Goal: Find contact information: Find contact information

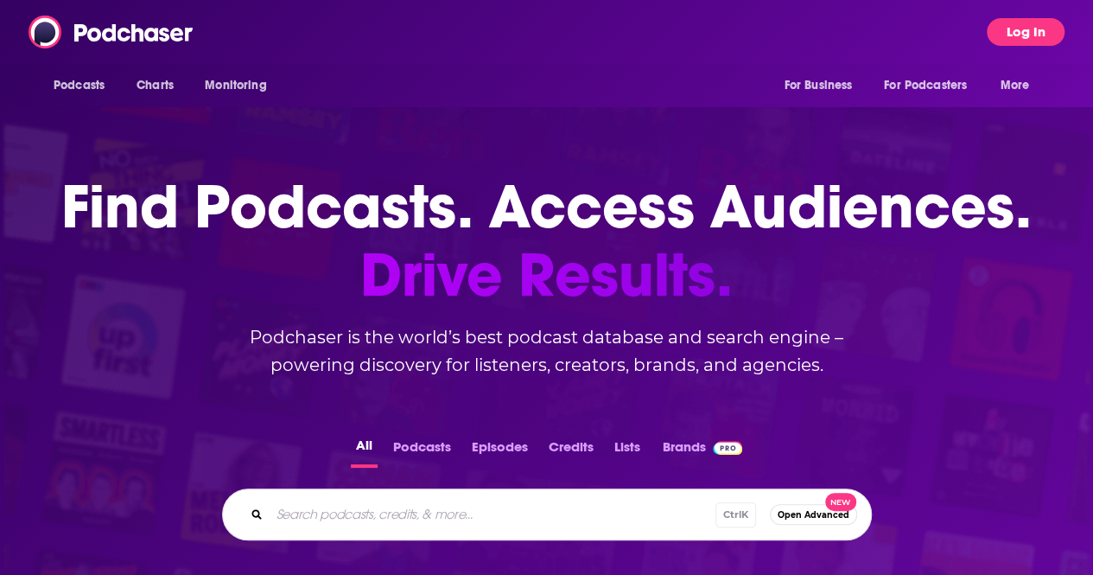
click at [1030, 35] on button "Log In" at bounding box center [1026, 32] width 78 height 28
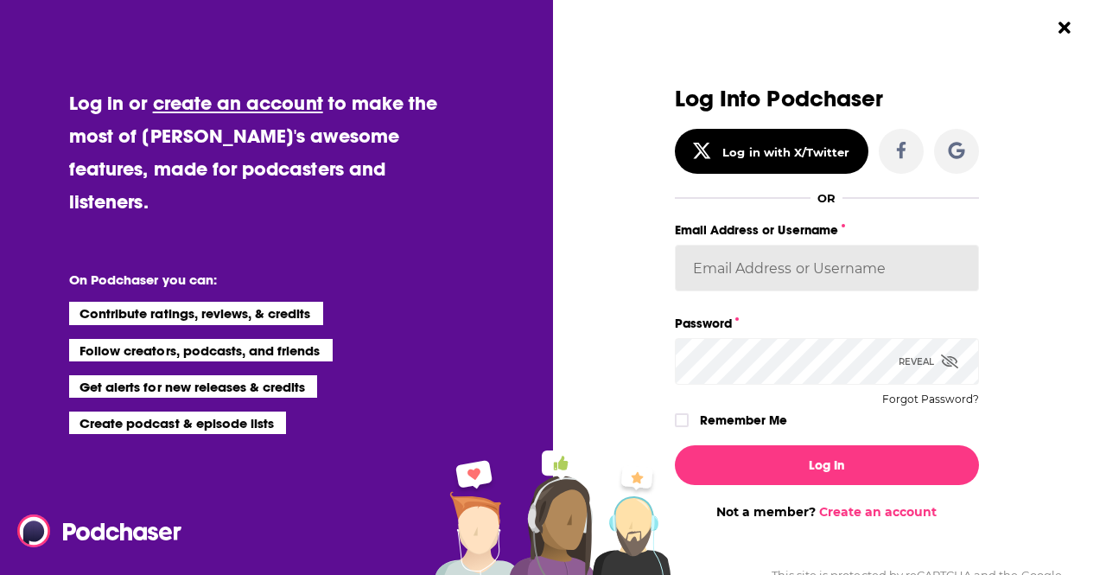
type input "[PERSON_NAME].[PERSON_NAME]"
click at [831, 267] on input "[PERSON_NAME].[PERSON_NAME]" at bounding box center [827, 268] width 304 height 47
click at [945, 267] on input "[PERSON_NAME].[PERSON_NAME]" at bounding box center [827, 268] width 304 height 47
click at [677, 423] on icon "Dialog" at bounding box center [682, 420] width 10 height 10
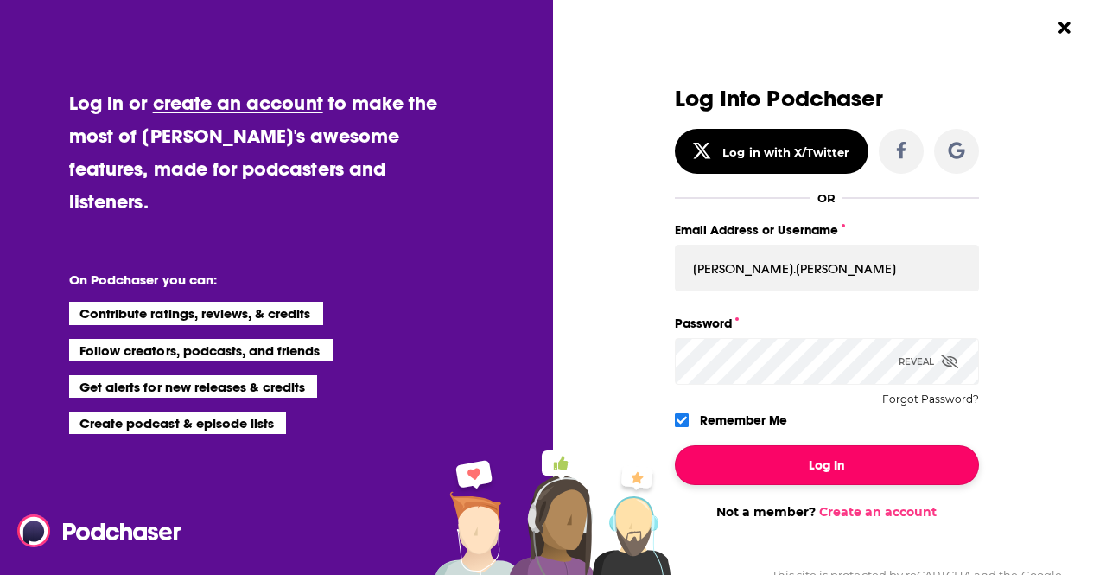
click at [747, 467] on button "Log In" at bounding box center [827, 465] width 304 height 40
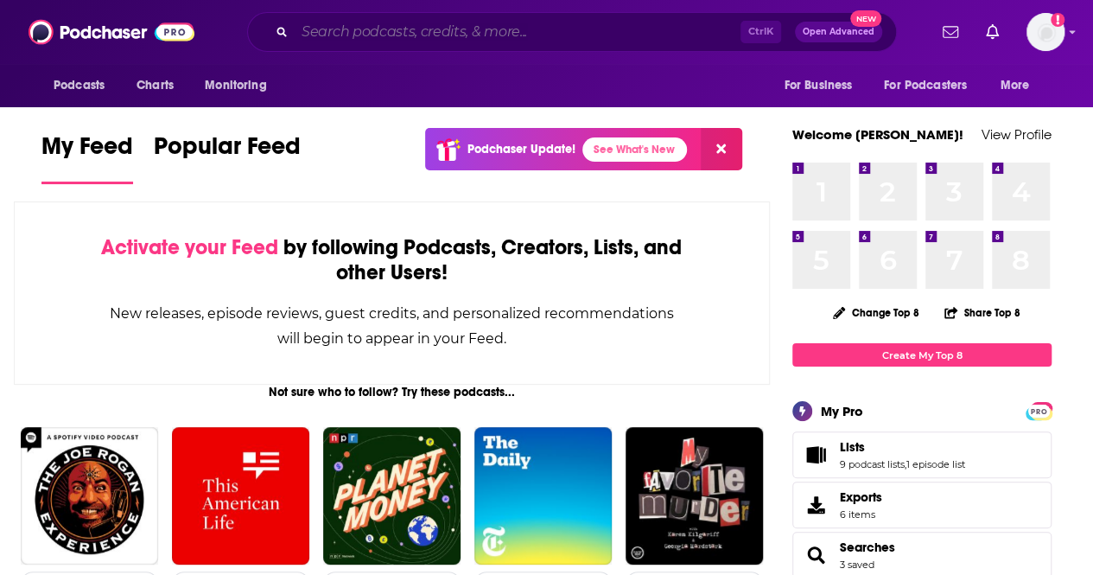
click at [482, 35] on input "Search podcasts, credits, & more..." at bounding box center [518, 32] width 446 height 28
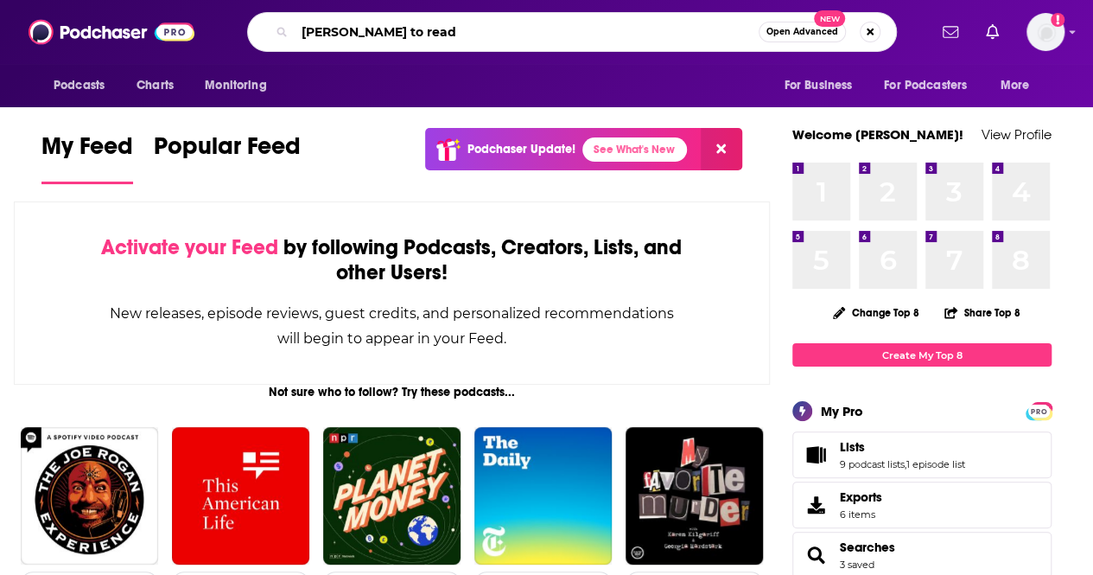
type input "[PERSON_NAME] to read"
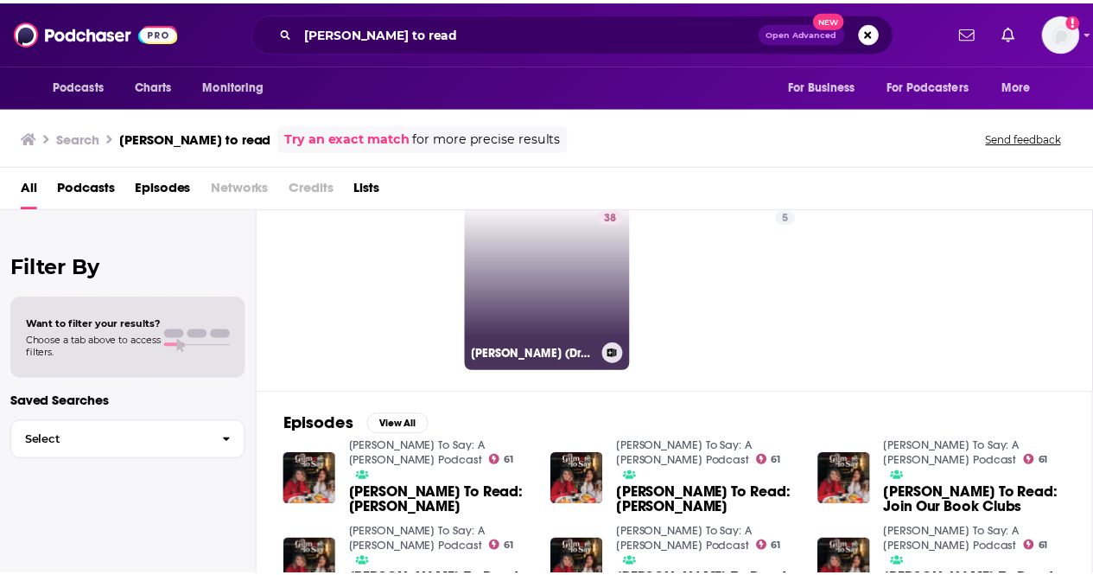
scroll to position [86, 0]
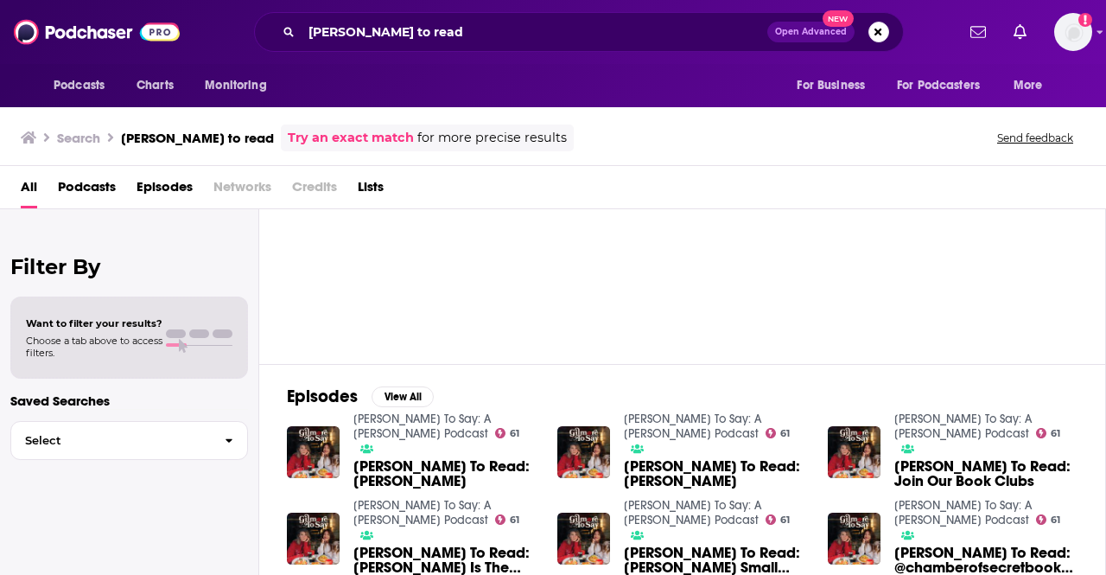
click at [361, 428] on link "[PERSON_NAME] To Say: A [PERSON_NAME] Podcast" at bounding box center [422, 425] width 137 height 29
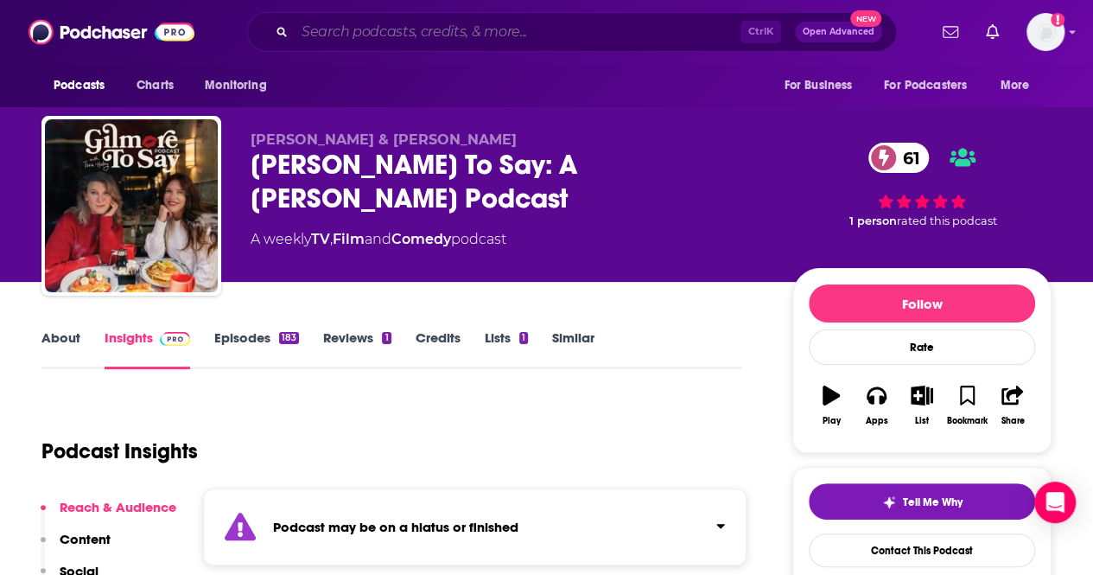
click at [402, 21] on input "Search podcasts, credits, & more..." at bounding box center [518, 32] width 446 height 28
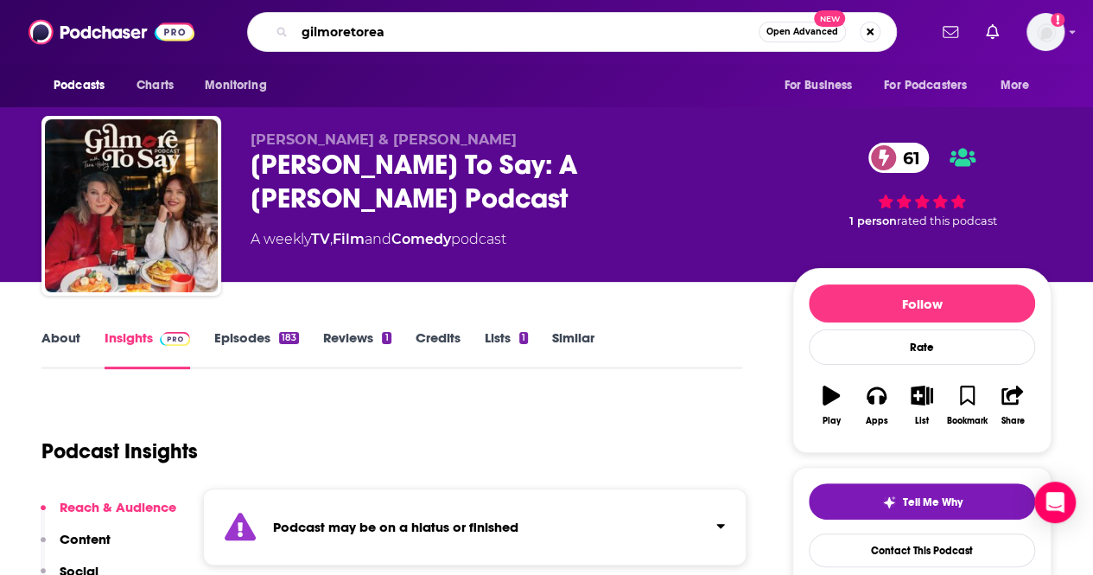
type input "gilmoretoread"
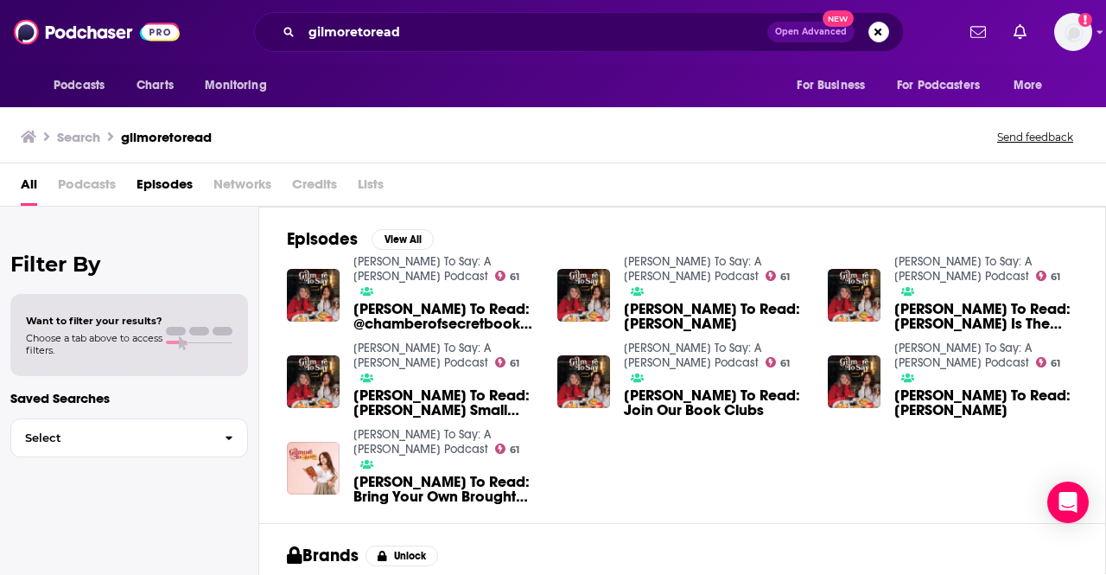
click at [90, 193] on span "Podcasts" at bounding box center [87, 187] width 58 height 35
click at [88, 186] on span "Podcasts" at bounding box center [87, 187] width 58 height 35
click at [432, 302] on span "[PERSON_NAME] To Read: @chamberofsecretbooks Thinks [PERSON_NAME] Should Play […" at bounding box center [445, 316] width 183 height 29
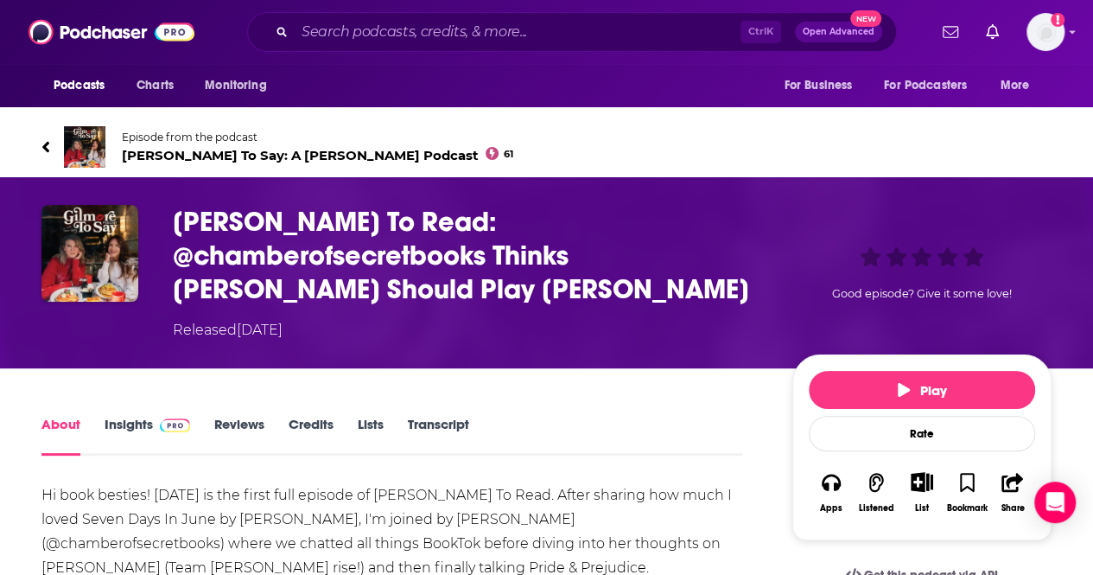
click at [211, 217] on h1 "[PERSON_NAME] To Read: @chamberofsecretbooks Thinks [PERSON_NAME] Should Play […" at bounding box center [469, 255] width 592 height 101
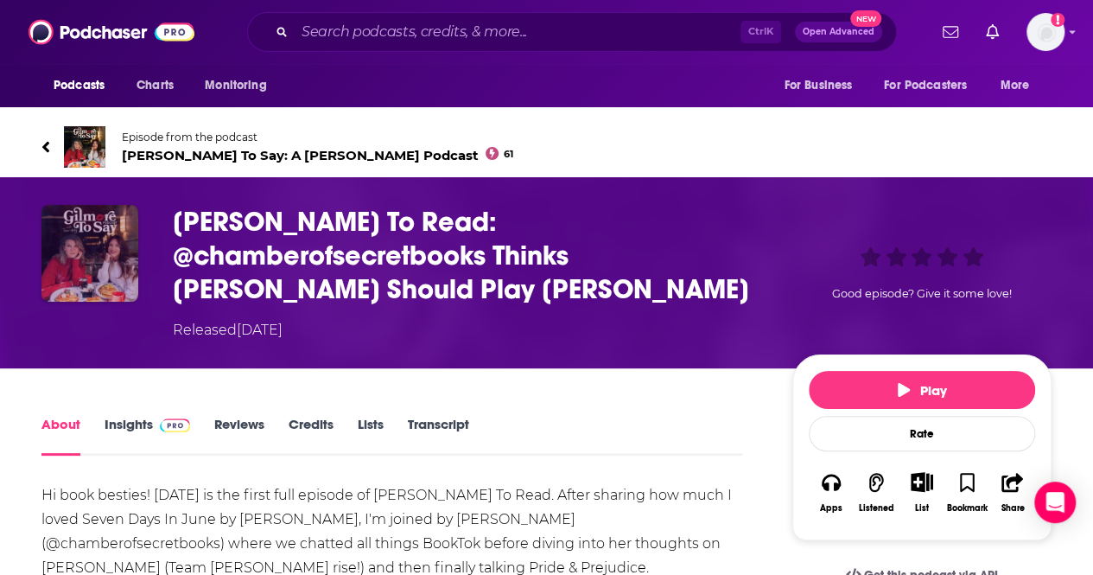
click at [113, 220] on img "Gilmore To Read: @chamberofsecretbooks Thinks Pedro Pascal Should Play Mr. Darcy" at bounding box center [89, 253] width 97 height 97
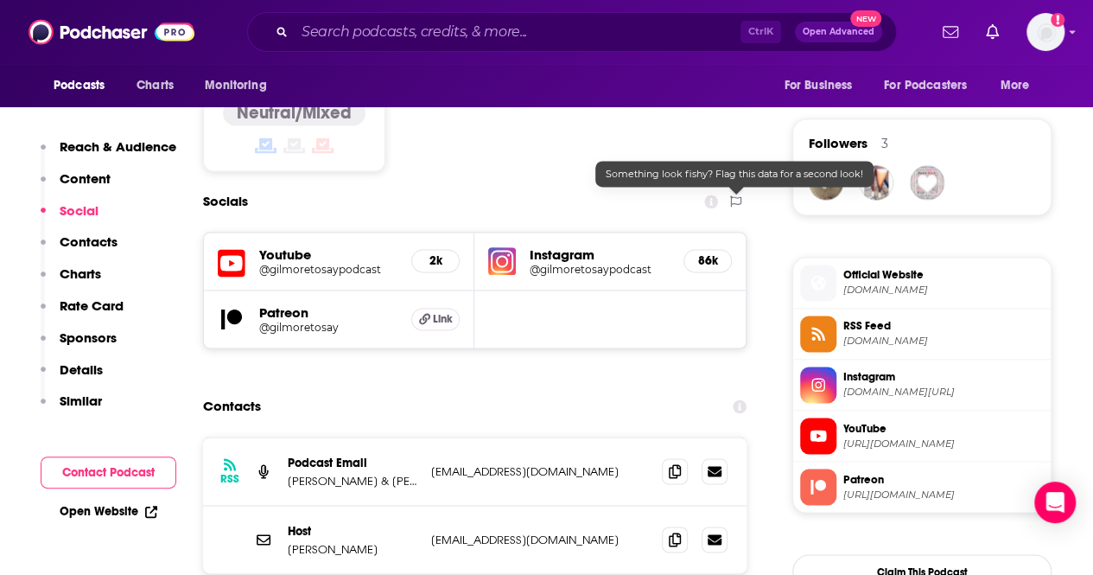
scroll to position [1037, 0]
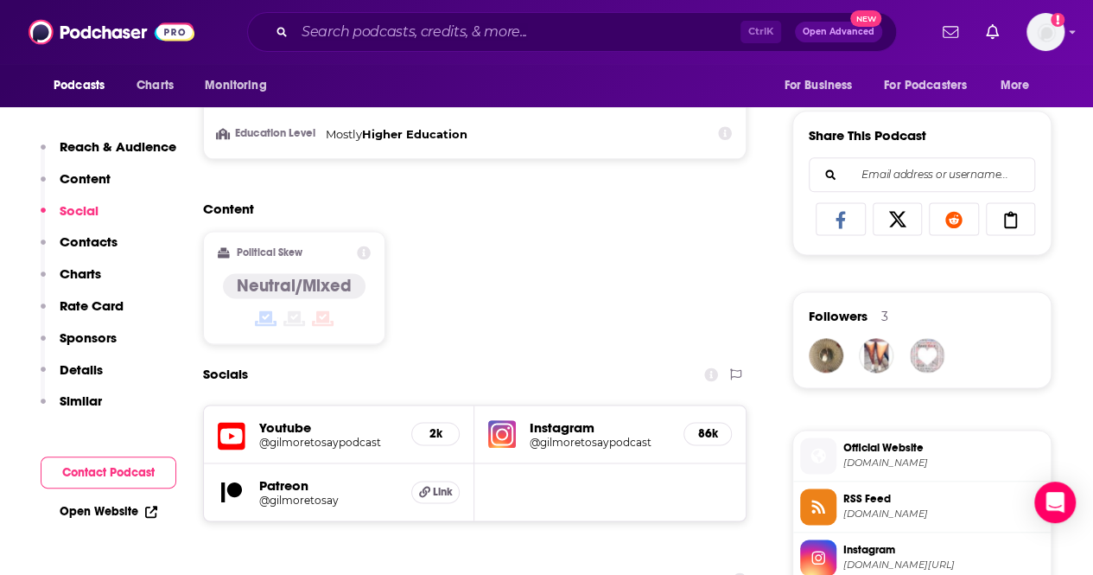
click at [598, 444] on h5 "@gilmoretosaypodcast" at bounding box center [599, 442] width 139 height 13
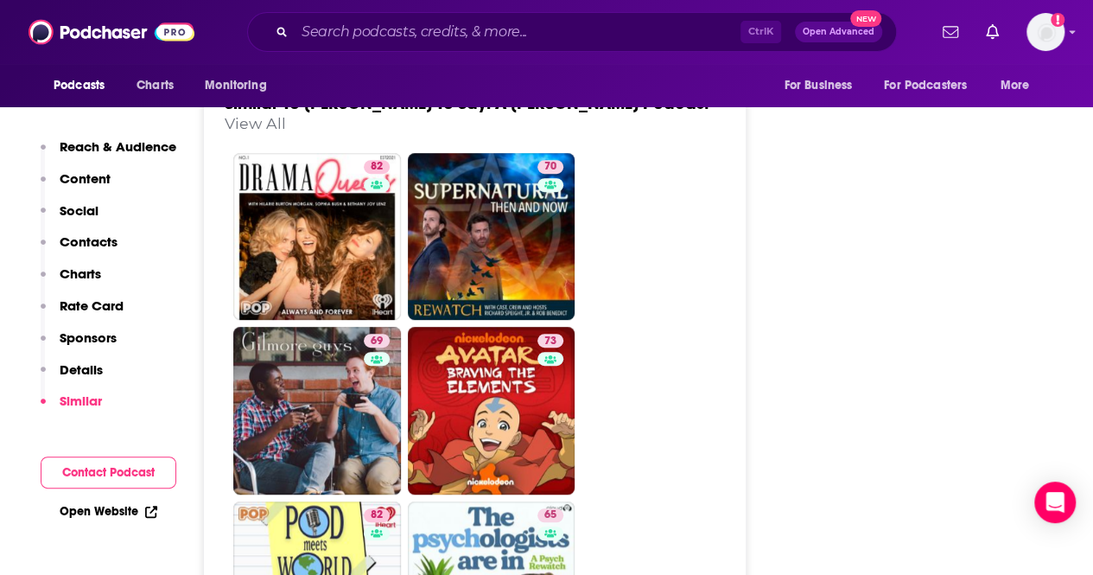
scroll to position [3284, 0]
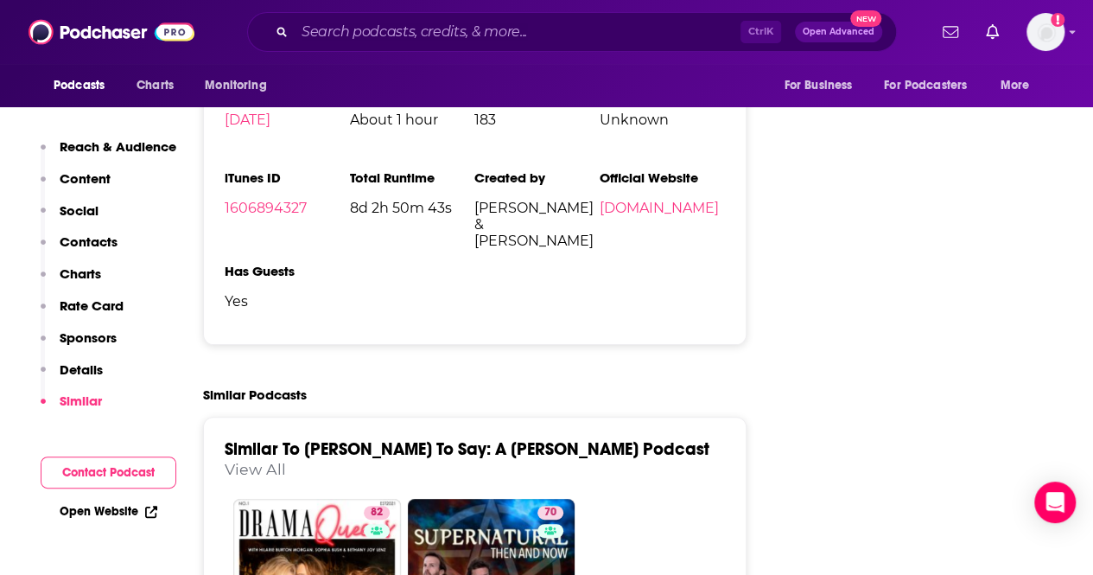
drag, startPoint x: 477, startPoint y: 220, endPoint x: 583, endPoint y: 228, distance: 105.7
click at [583, 228] on span "[PERSON_NAME] & [PERSON_NAME]" at bounding box center [537, 224] width 125 height 49
copy span "[PERSON_NAME]"
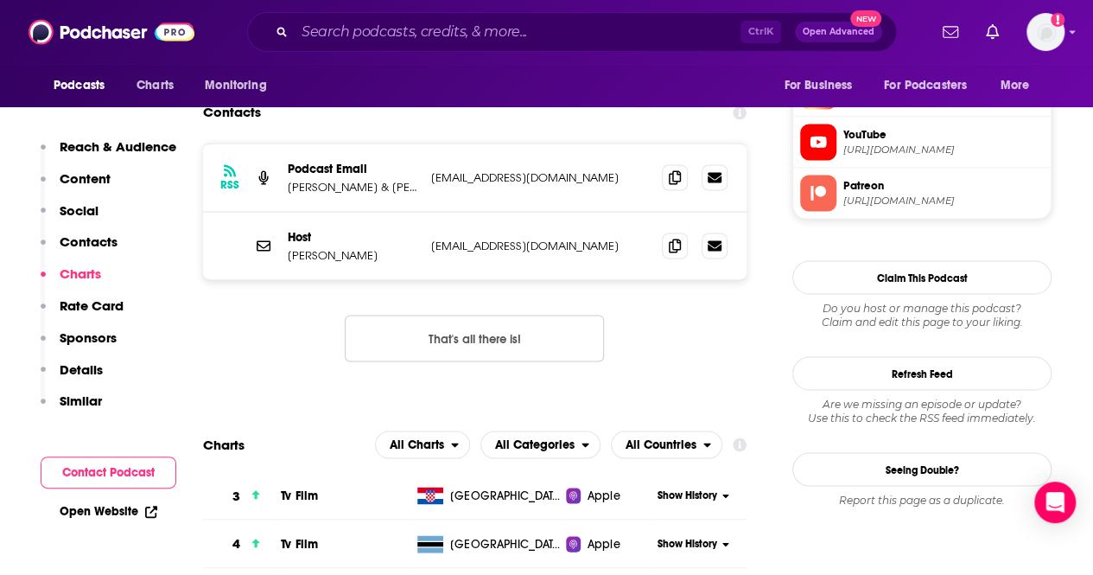
scroll to position [1469, 0]
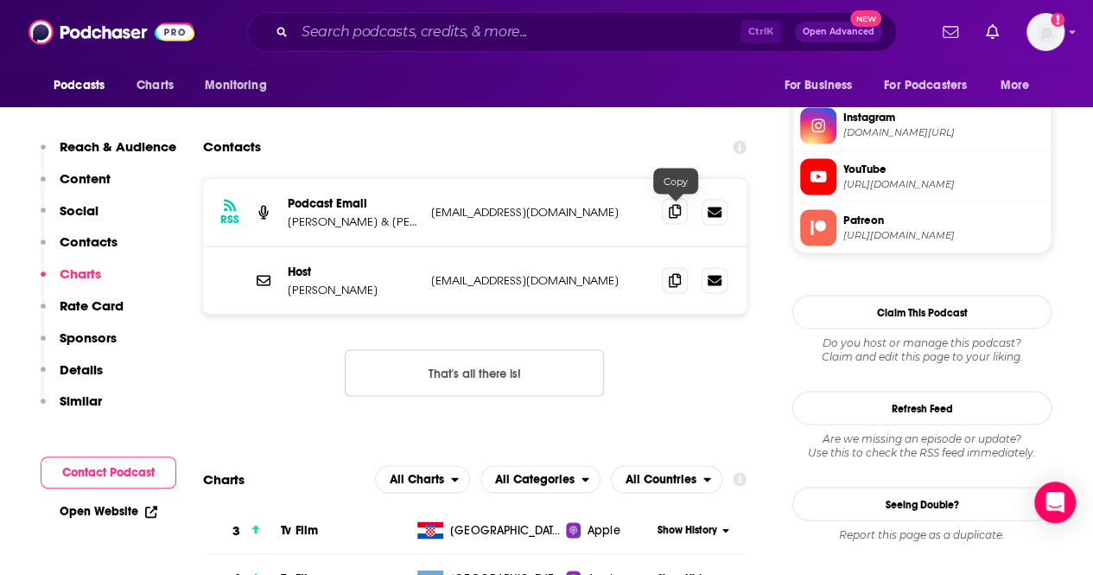
click at [678, 212] on icon at bounding box center [675, 211] width 12 height 14
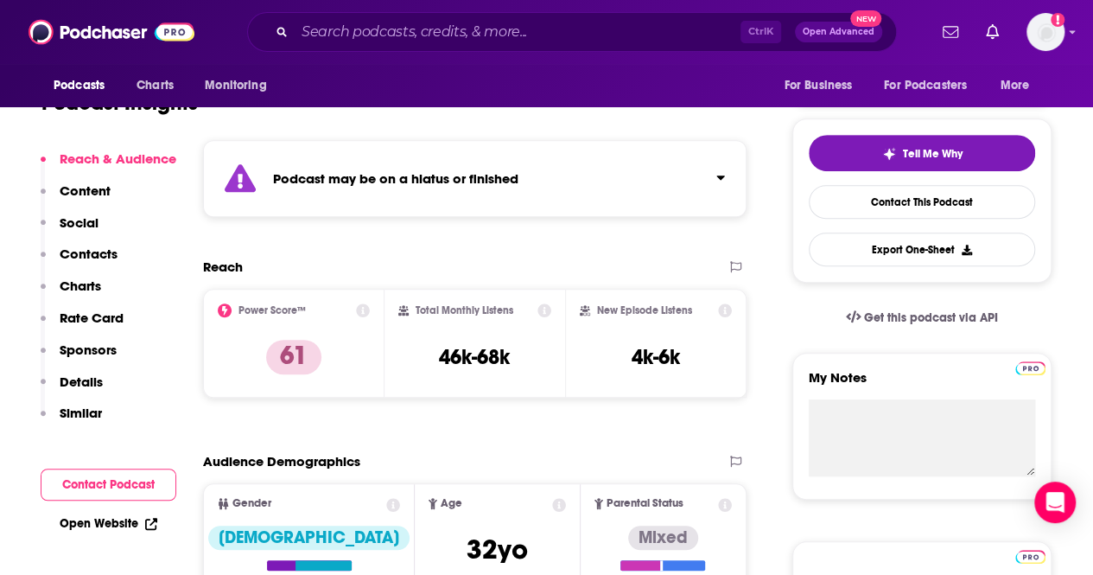
scroll to position [0, 0]
